Goal: Information Seeking & Learning: Find specific fact

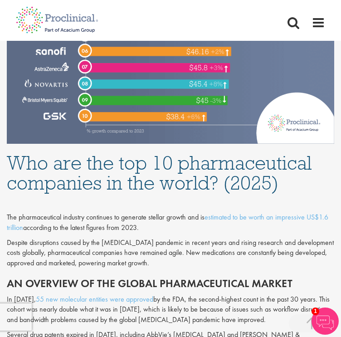
scroll to position [409, 0]
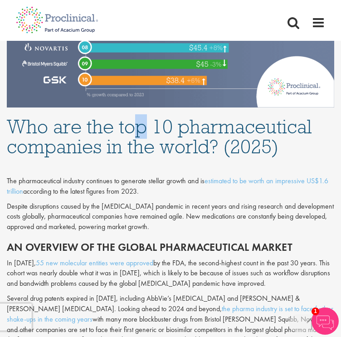
click at [142, 127] on h1 "Who are the top 10 pharmaceutical companies in the world? (2025)" at bounding box center [171, 137] width 328 height 40
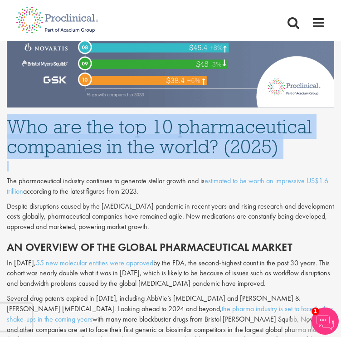
click at [142, 127] on h1 "Who are the top 10 pharmaceutical companies in the world? (2025)" at bounding box center [171, 137] width 328 height 40
click at [140, 126] on h1 "Who are the top 10 pharmaceutical companies in the world? (2025)" at bounding box center [171, 137] width 328 height 40
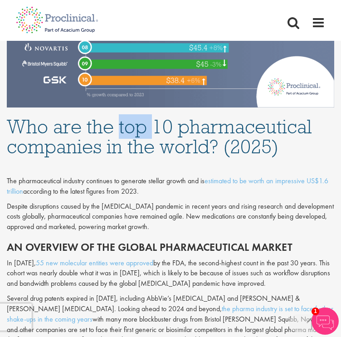
click at [140, 126] on h1 "Who are the top 10 pharmaceutical companies in the world? (2025)" at bounding box center [171, 137] width 328 height 40
click at [138, 129] on h1 "Who are the top 10 pharmaceutical companies in the world? (2025)" at bounding box center [171, 137] width 328 height 40
click at [141, 140] on h1 "Who are the top 10 pharmaceutical companies in the world? (2025)" at bounding box center [171, 137] width 328 height 40
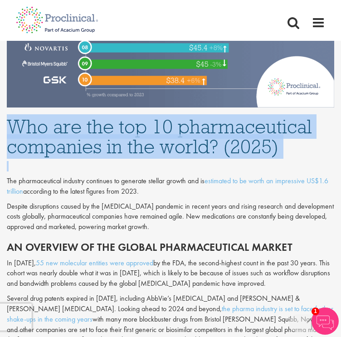
click at [141, 140] on h1 "Who are the top 10 pharmaceutical companies in the world? (2025)" at bounding box center [171, 137] width 328 height 40
click at [141, 135] on h1 "Who are the top 10 pharmaceutical companies in the world? (2025)" at bounding box center [171, 137] width 328 height 40
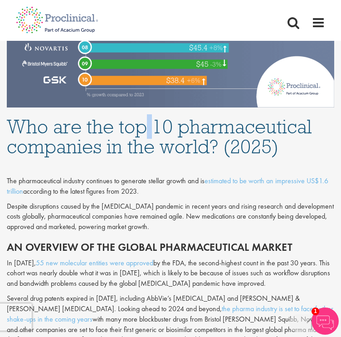
click at [141, 135] on h1 "Who are the top 10 pharmaceutical companies in the world? (2025)" at bounding box center [171, 137] width 328 height 40
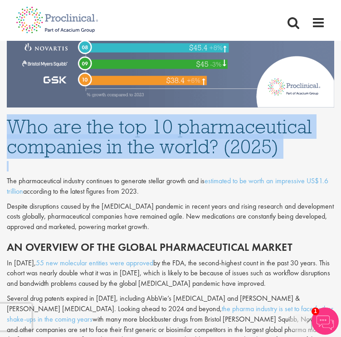
click at [141, 135] on h1 "Who are the top 10 pharmaceutical companies in the world? (2025)" at bounding box center [171, 137] width 328 height 40
click at [134, 125] on h1 "Who are the top 10 pharmaceutical companies in the world? (2025)" at bounding box center [171, 137] width 328 height 40
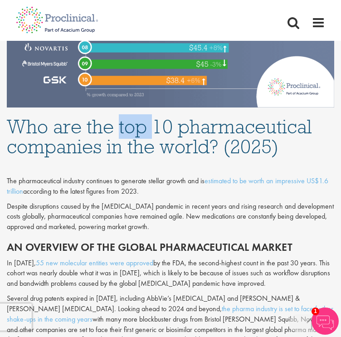
click at [134, 125] on h1 "Who are the top 10 pharmaceutical companies in the world? (2025)" at bounding box center [171, 137] width 328 height 40
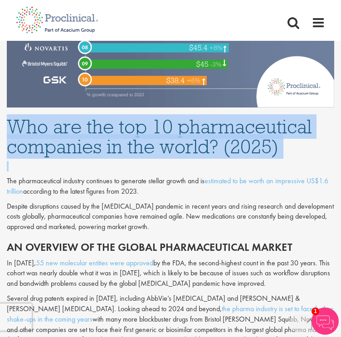
click at [134, 125] on h1 "Who are the top 10 pharmaceutical companies in the world? (2025)" at bounding box center [171, 137] width 328 height 40
click at [128, 141] on h1 "Who are the top 10 pharmaceutical companies in the world? (2025)" at bounding box center [171, 137] width 328 height 40
